Goal: Navigation & Orientation: Find specific page/section

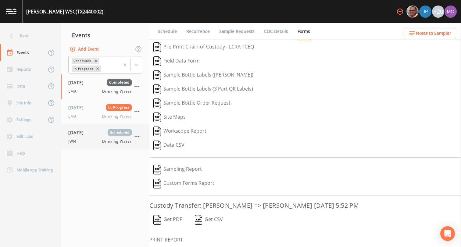
click at [85, 143] on div "JWH Drinking Water" at bounding box center [99, 141] width 63 height 5
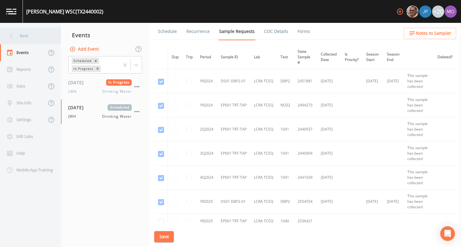
click at [21, 38] on div "Back" at bounding box center [27, 35] width 55 height 17
